Goal: Transaction & Acquisition: Book appointment/travel/reservation

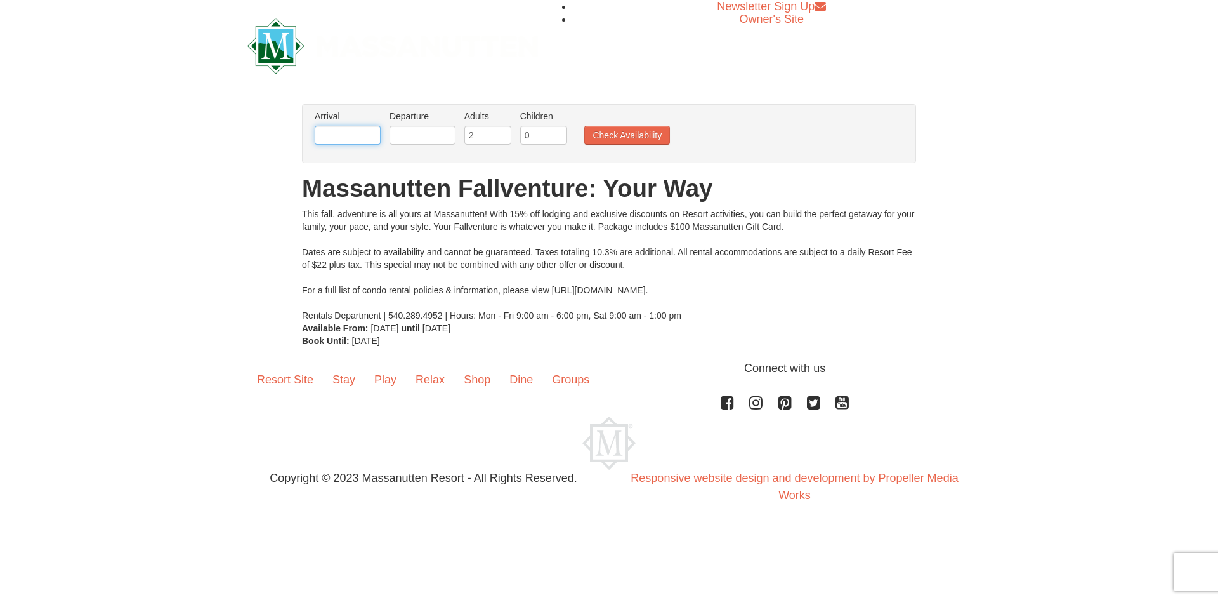
click at [367, 133] on input "text" at bounding box center [348, 135] width 66 height 19
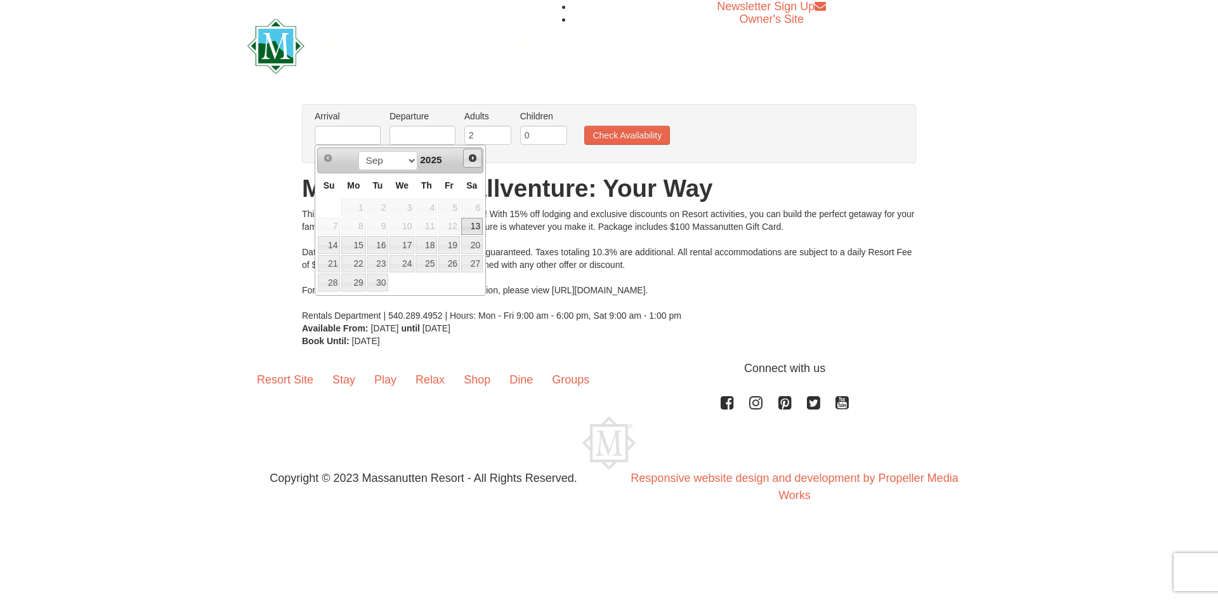
click at [473, 155] on span "Next" at bounding box center [473, 158] width 10 height 10
click at [469, 243] on link "18" at bounding box center [472, 245] width 22 height 18
type input "[DATE]"
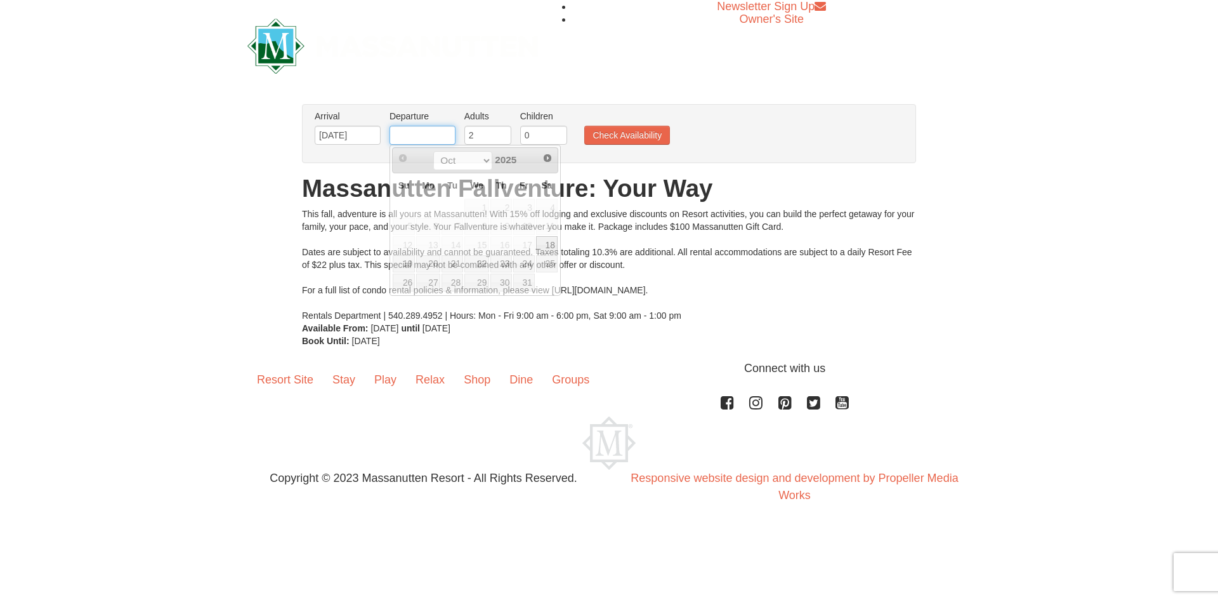
click at [438, 145] on body "Browser Not Supported We notice you are using a browser which will not provide …" at bounding box center [609, 264] width 1218 height 528
click at [549, 261] on link "25" at bounding box center [547, 264] width 22 height 18
type input "[DATE]"
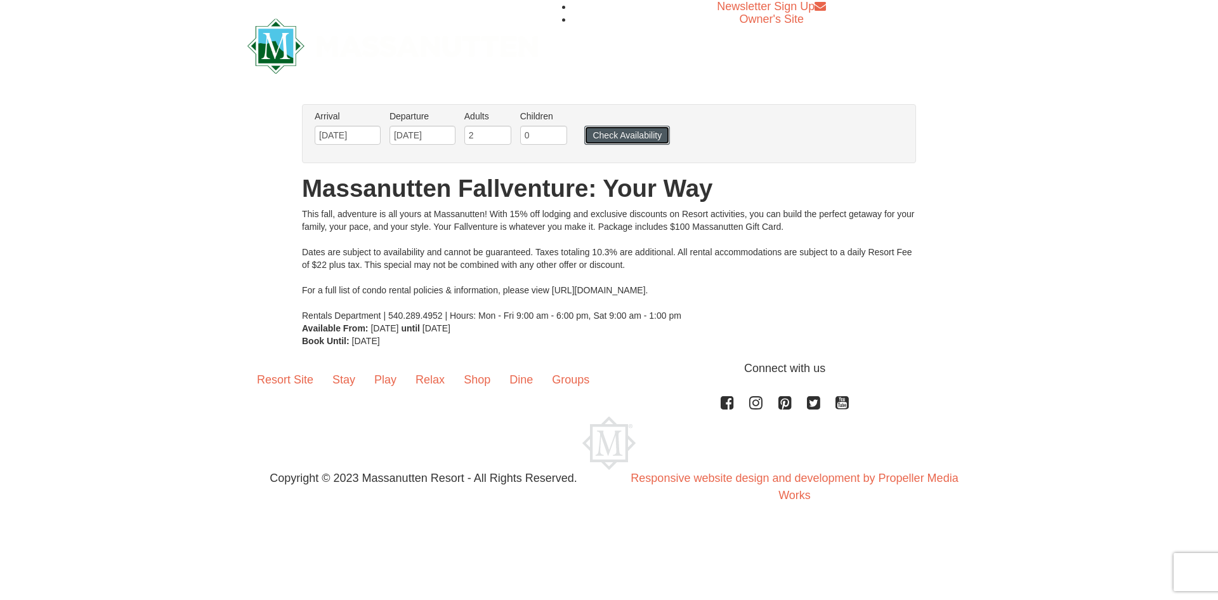
click at [628, 129] on button "Check Availability" at bounding box center [627, 135] width 86 height 19
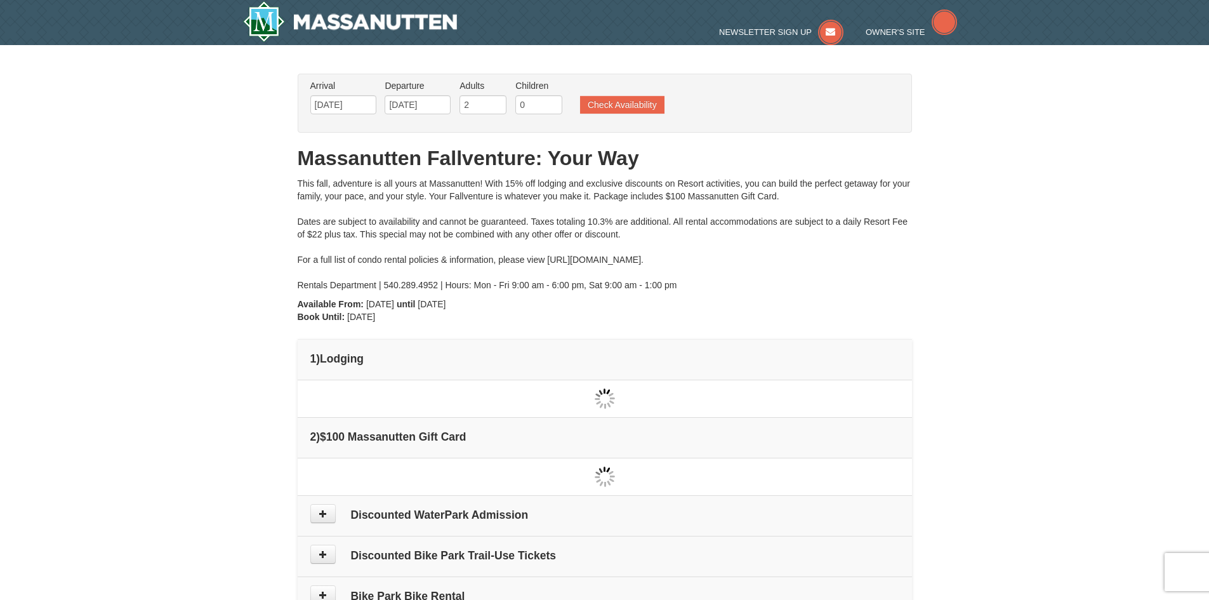
type input "[DATE]"
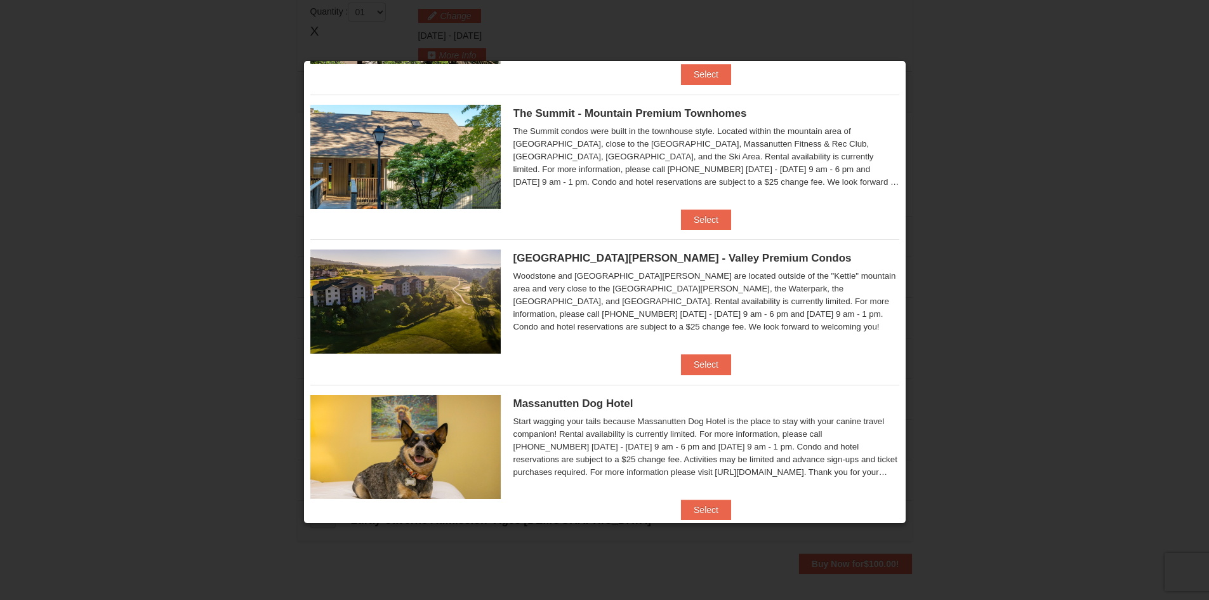
scroll to position [443, 0]
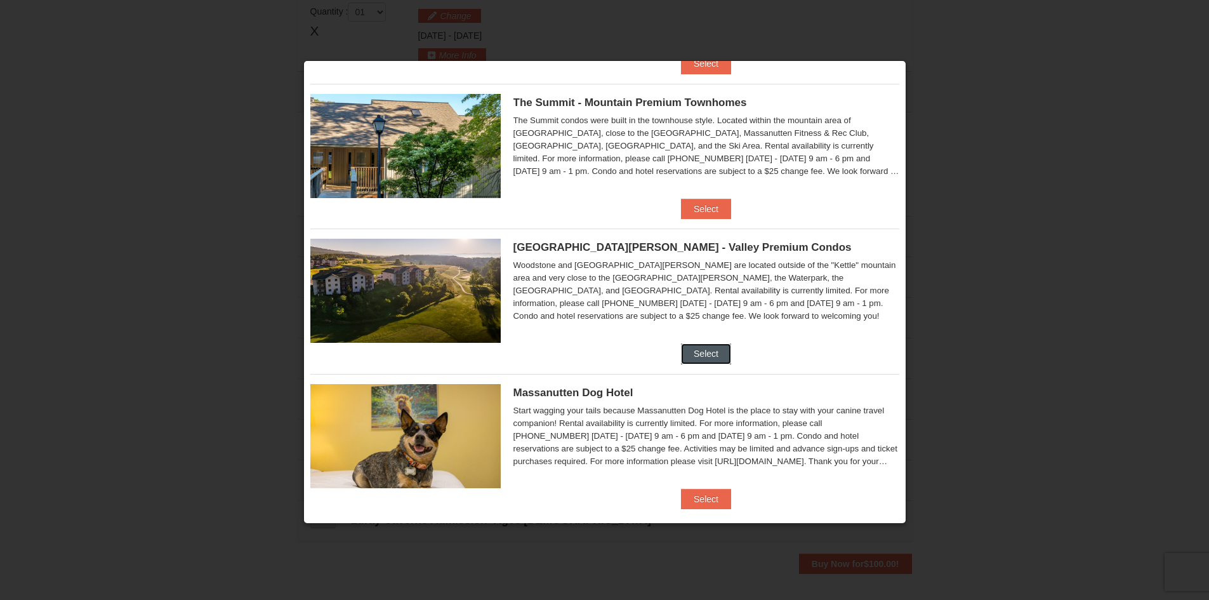
click at [695, 353] on button "Select" at bounding box center [706, 353] width 50 height 20
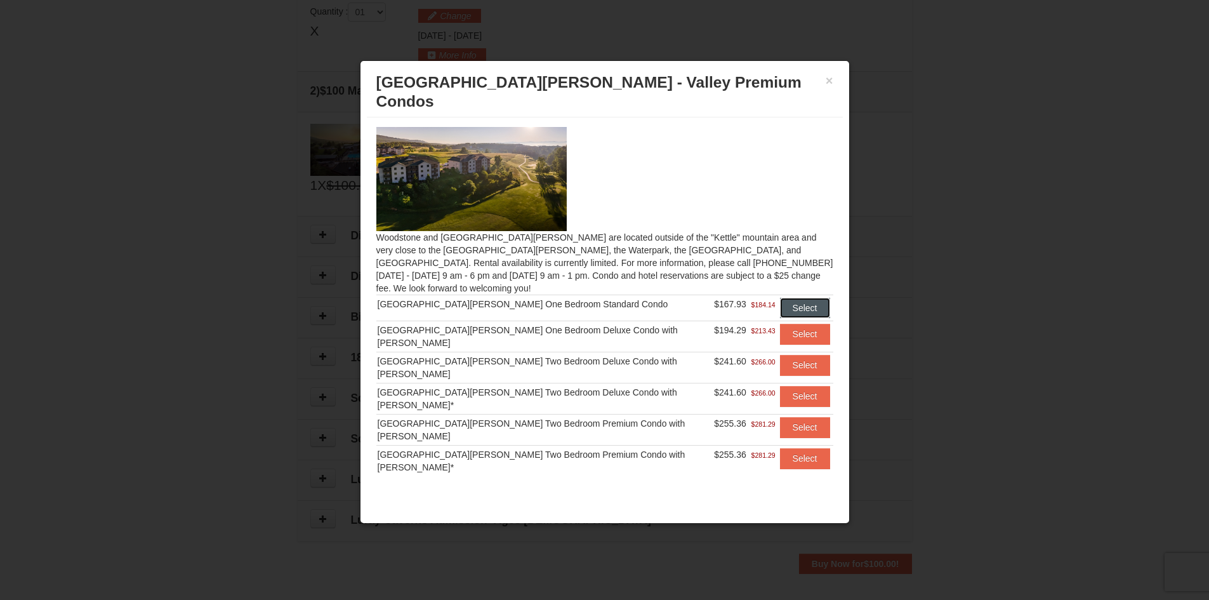
click at [790, 298] on button "Select" at bounding box center [805, 308] width 50 height 20
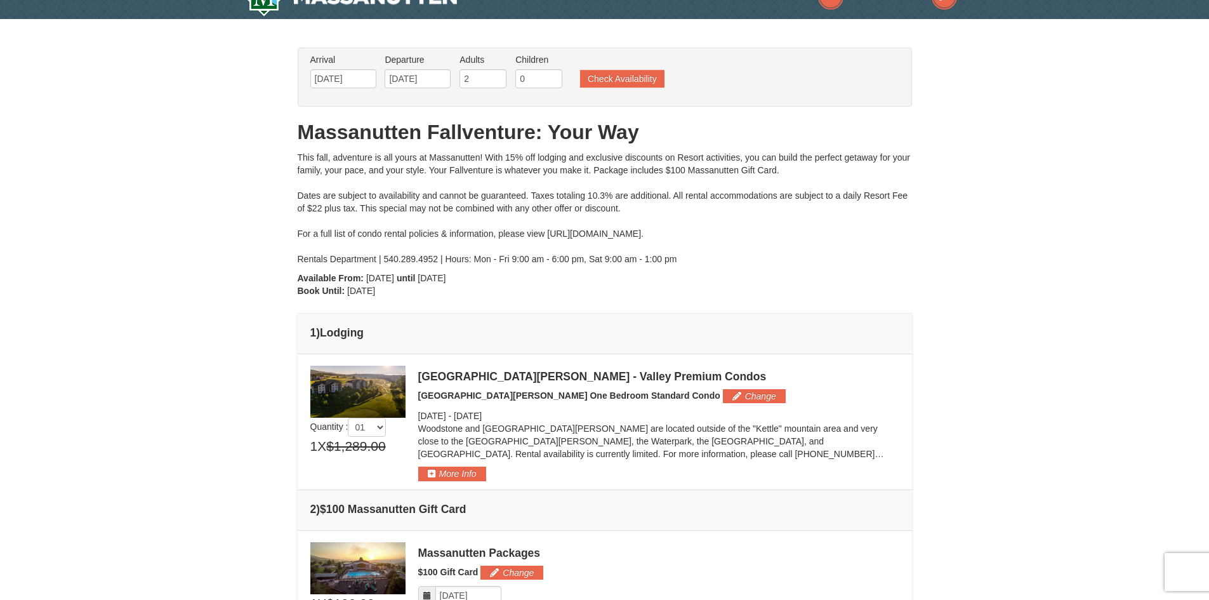
scroll to position [22, 0]
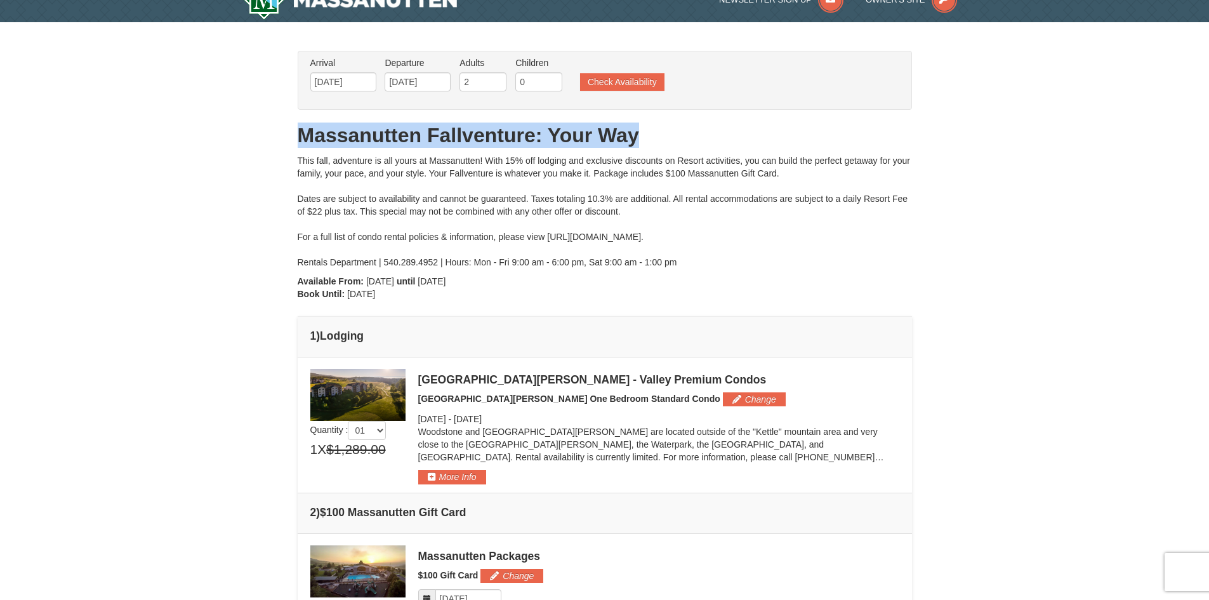
drag, startPoint x: 1208, startPoint y: 143, endPoint x: 1207, endPoint y: 75, distance: 67.9
click at [1207, 75] on div "× From: To: Adults: 2 Children: 0 Change Arrival Please format dates MM/DD/YYYY…" at bounding box center [604, 522] width 1209 height 1001
